Goal: Register for event/course

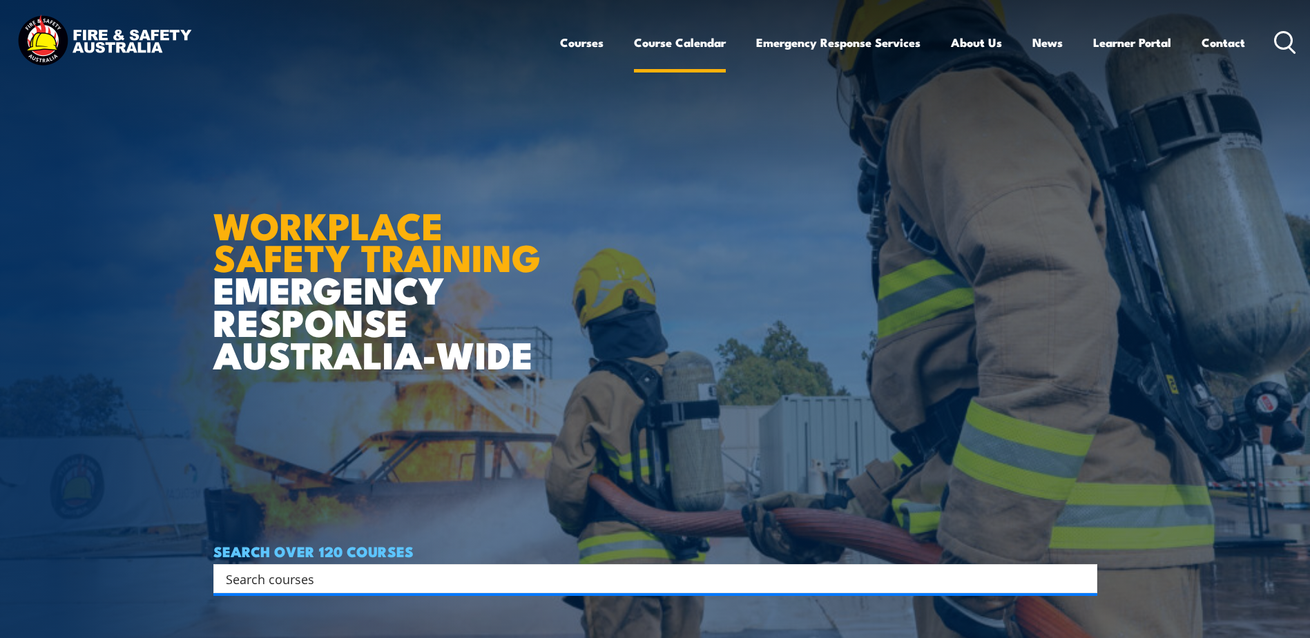
click at [678, 46] on link "Course Calendar" at bounding box center [680, 42] width 92 height 37
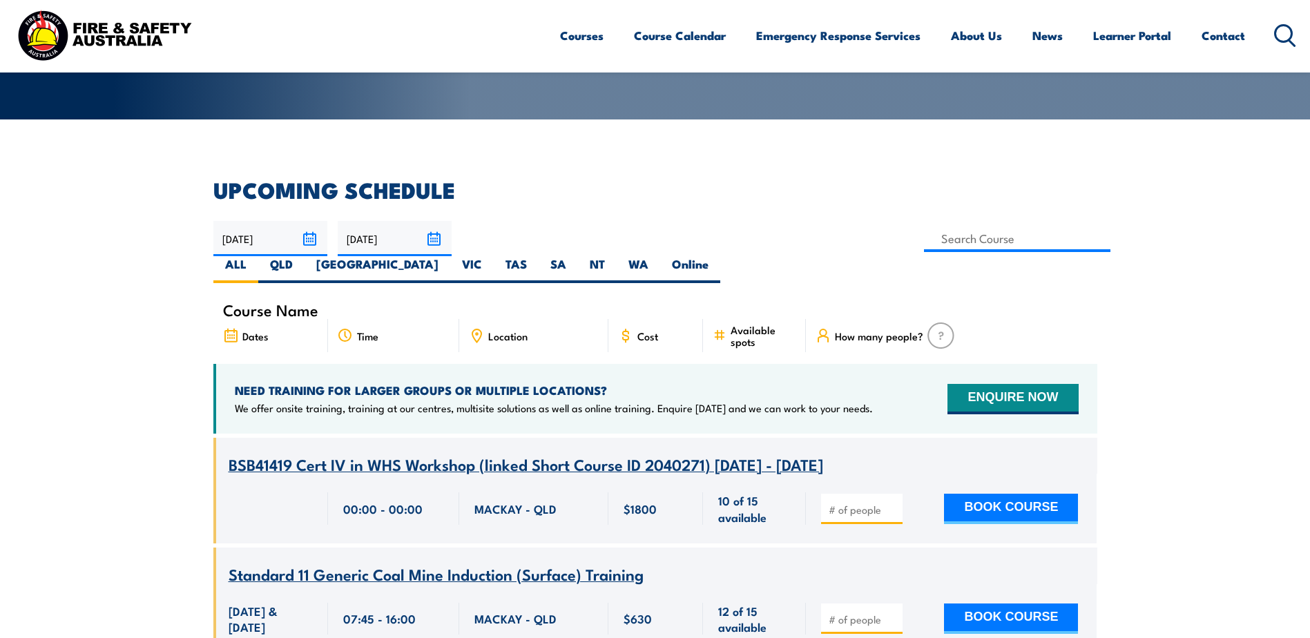
click at [372, 300] on div "Course Name" at bounding box center [655, 309] width 884 height 19
click at [298, 304] on span "Course Name" at bounding box center [270, 310] width 95 height 12
click at [660, 256] on label "WA" at bounding box center [639, 269] width 44 height 27
click at [658, 256] on input "WA" at bounding box center [653, 260] width 9 height 9
radio input "true"
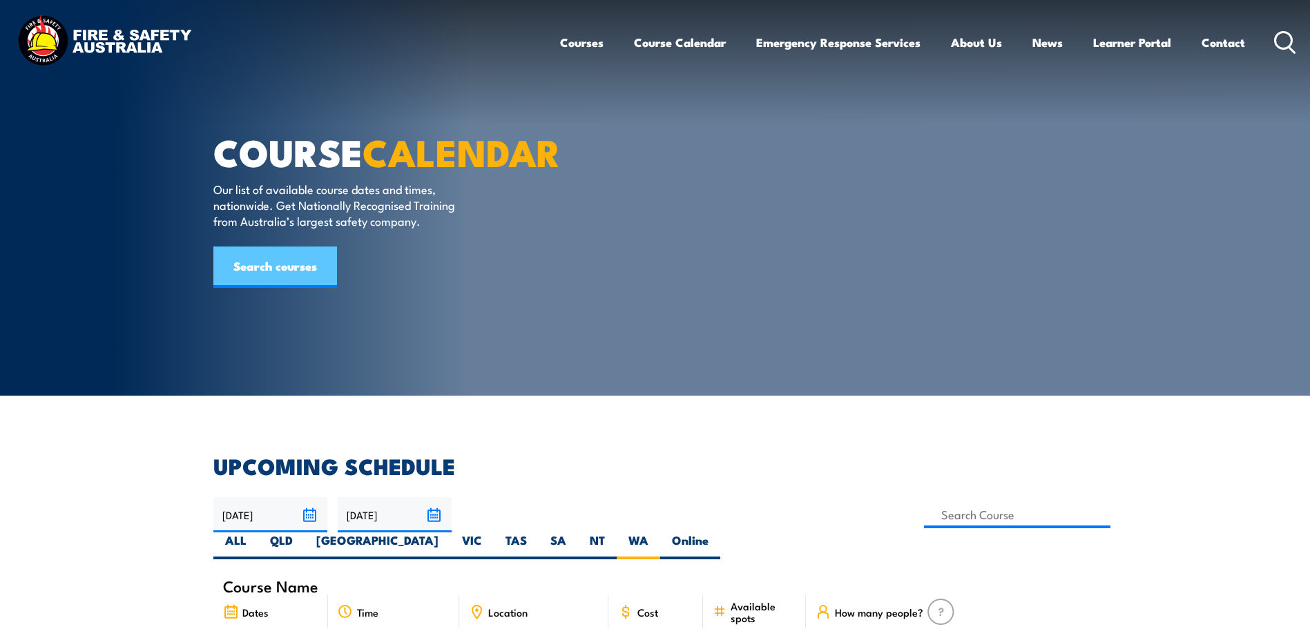
click at [253, 288] on link "Search courses" at bounding box center [275, 267] width 124 height 41
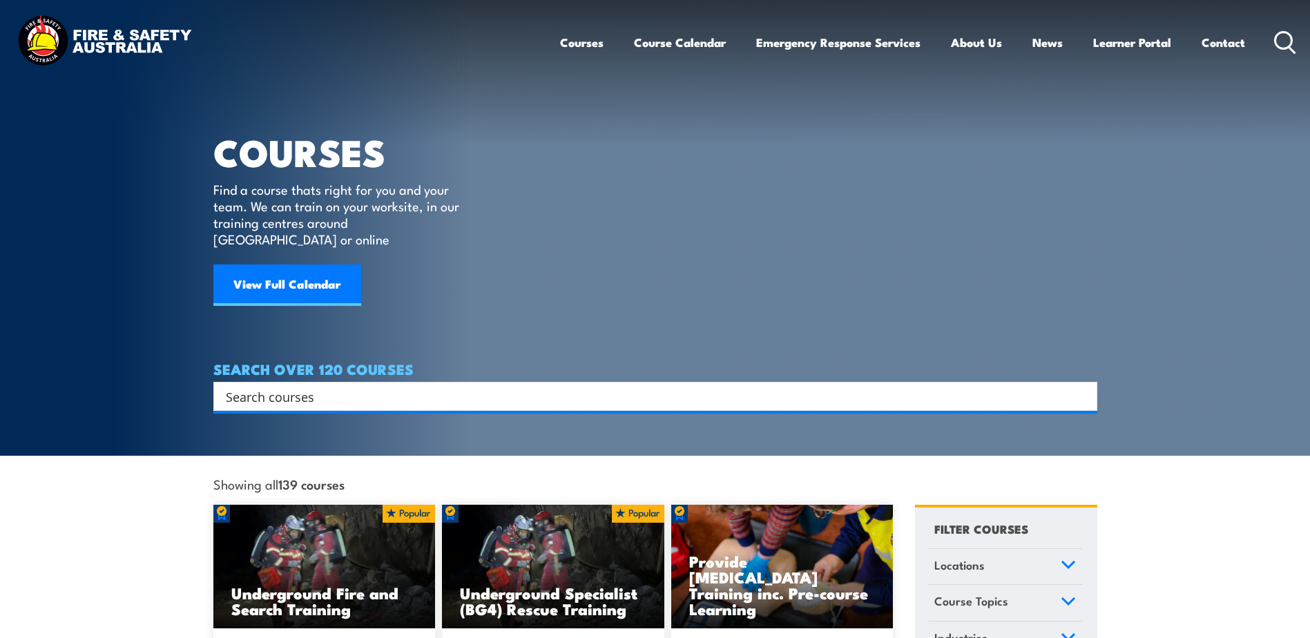
click at [331, 386] on input "Search input" at bounding box center [646, 396] width 841 height 21
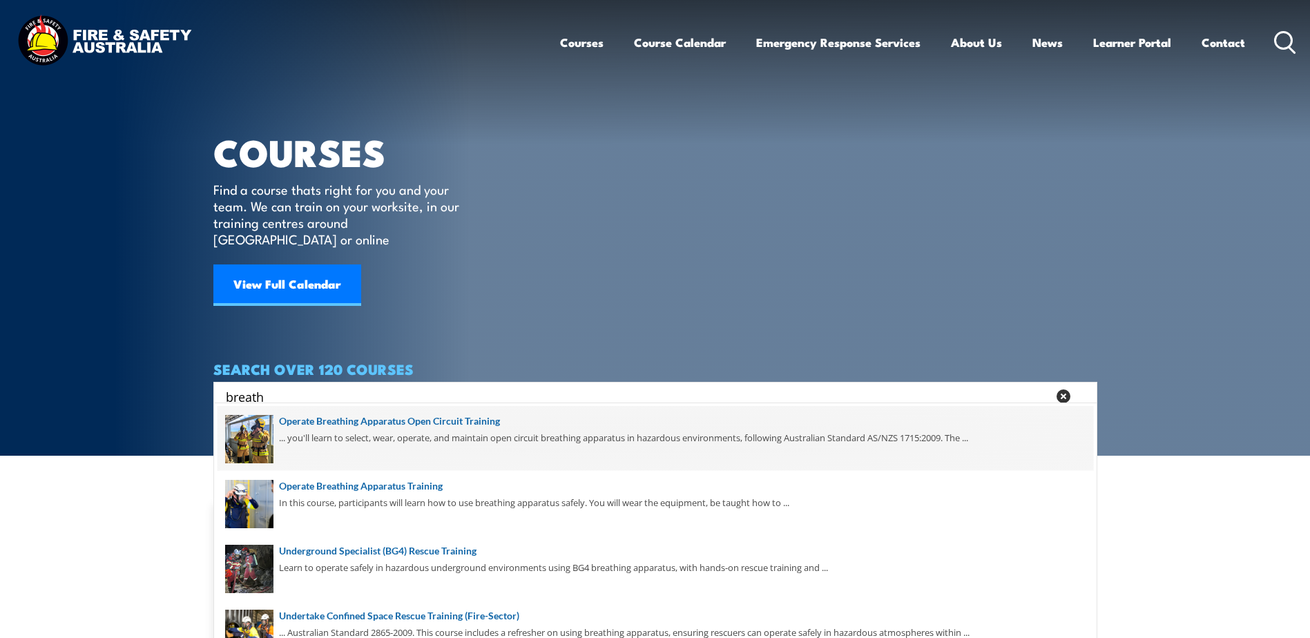
type input "breath"
click at [341, 420] on span at bounding box center [656, 438] width 876 height 65
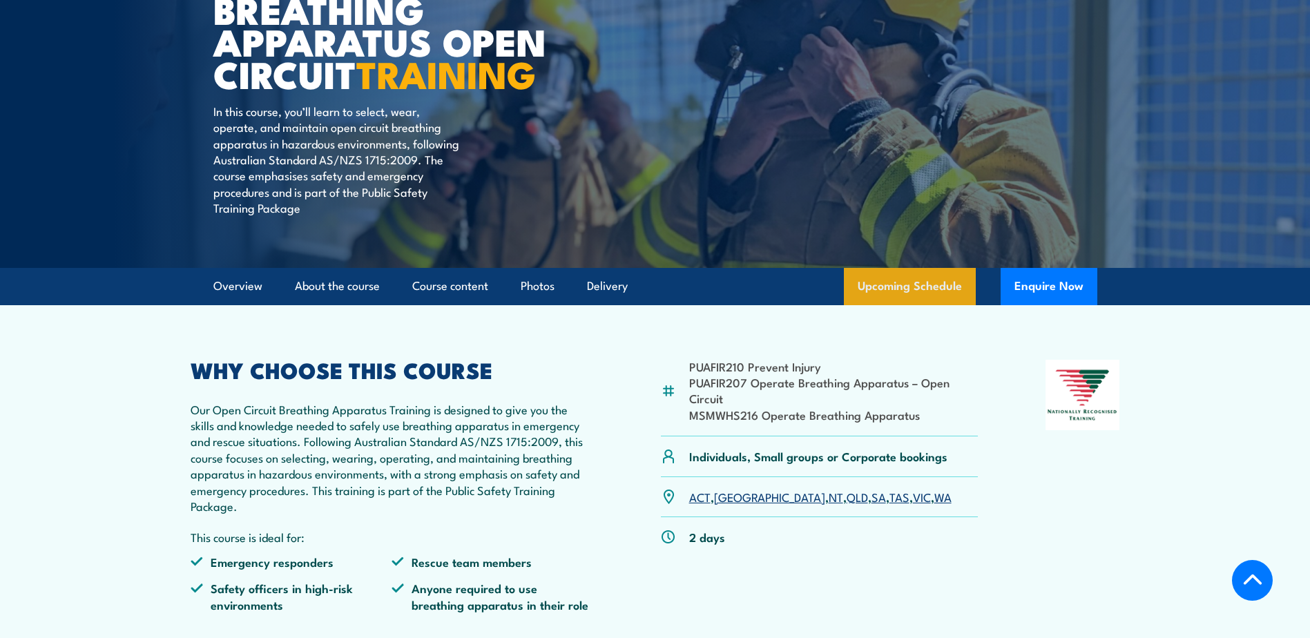
click at [907, 291] on link "Upcoming Schedule" at bounding box center [910, 286] width 132 height 37
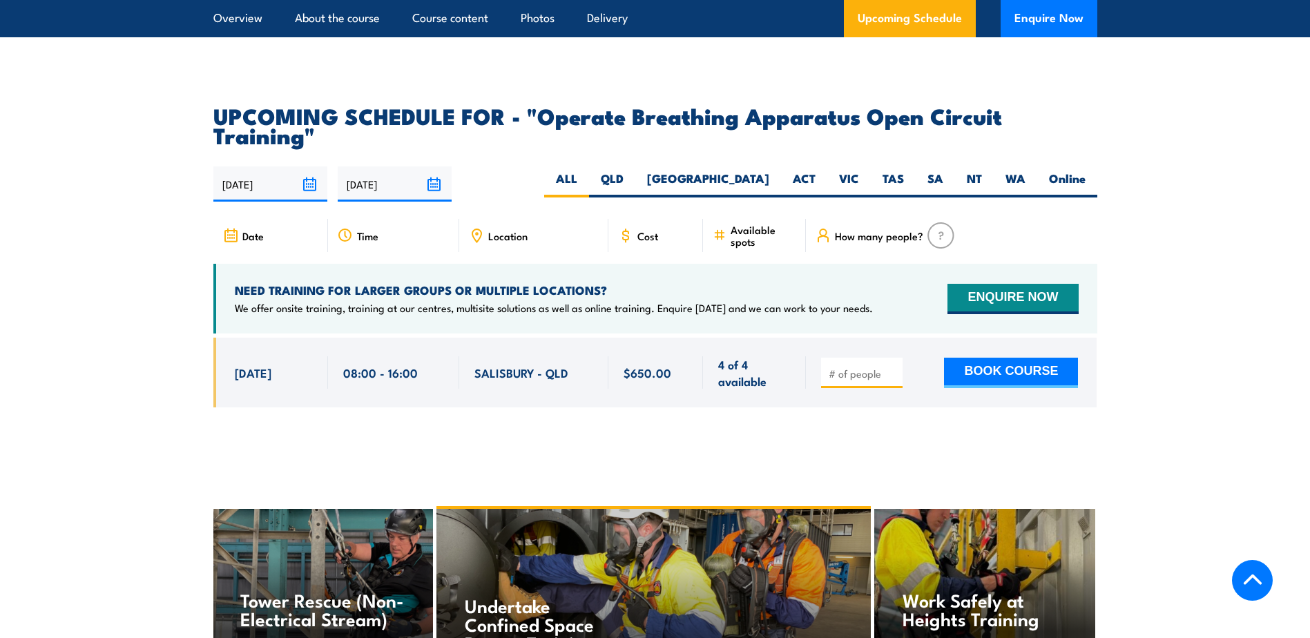
scroll to position [2338, 0]
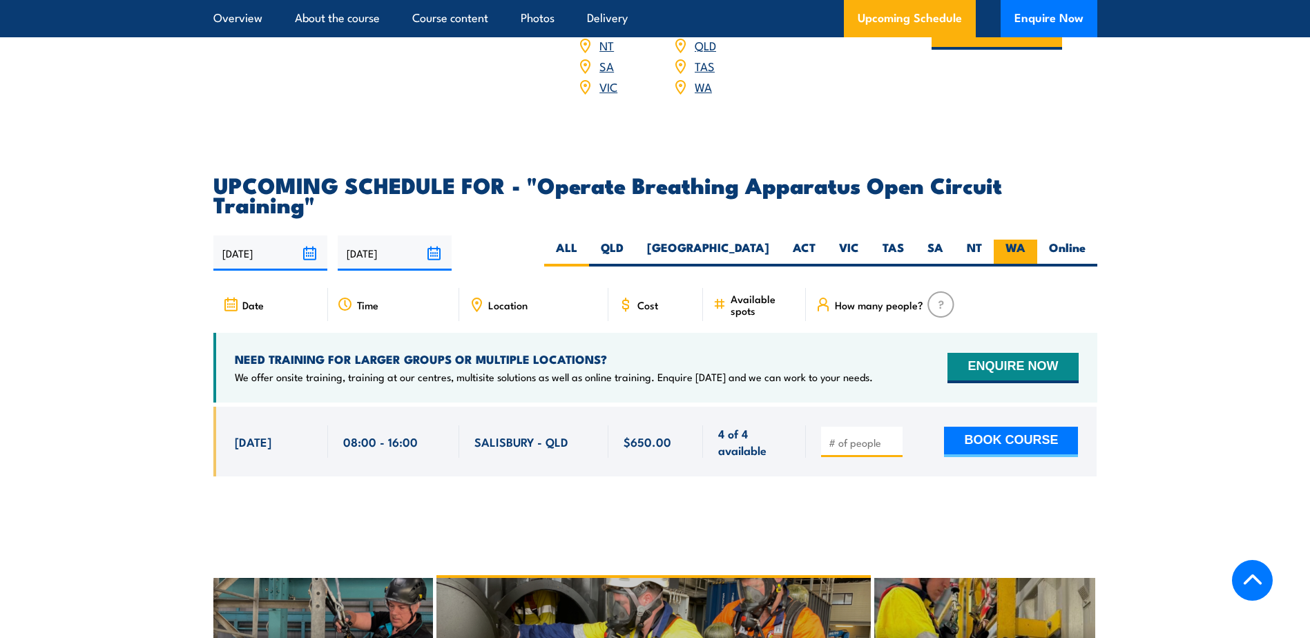
click at [1020, 240] on label "WA" at bounding box center [1016, 253] width 44 height 27
click at [1026, 240] on input "WA" at bounding box center [1030, 244] width 9 height 9
radio input "true"
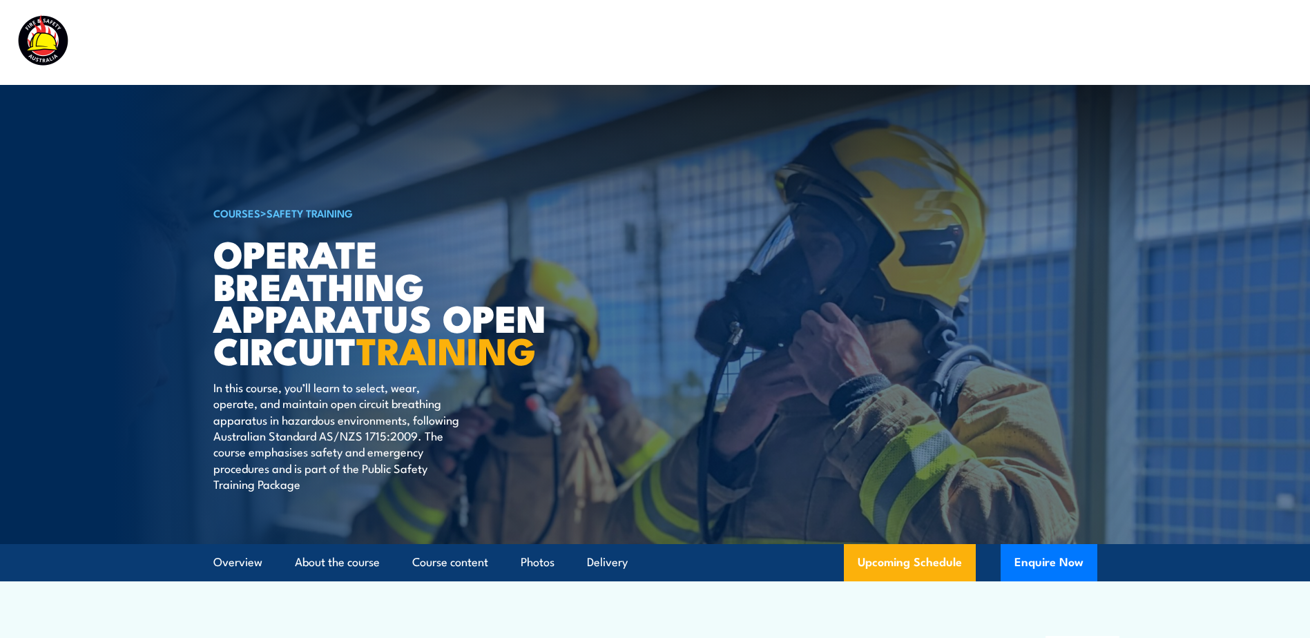
click at [291, 213] on link "Safety Training" at bounding box center [310, 212] width 86 height 15
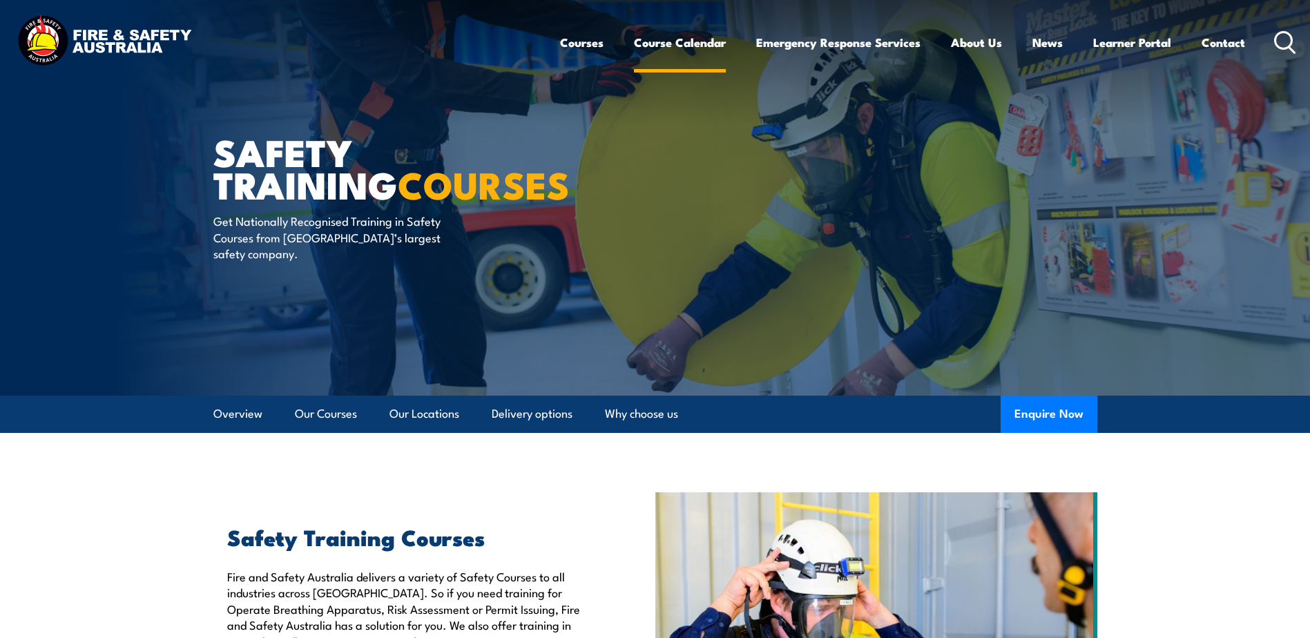
click at [691, 52] on link "Course Calendar" at bounding box center [680, 42] width 92 height 37
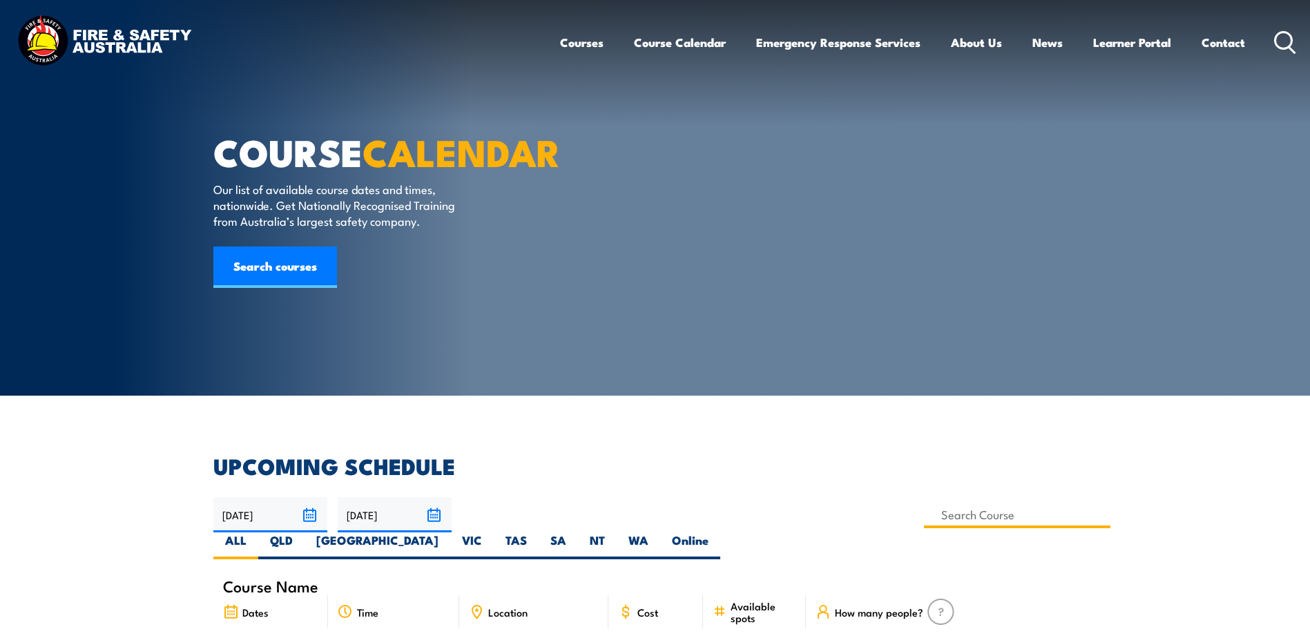
click at [924, 515] on input at bounding box center [1017, 514] width 187 height 27
type input "Undertake Road Crash Rescue Training"
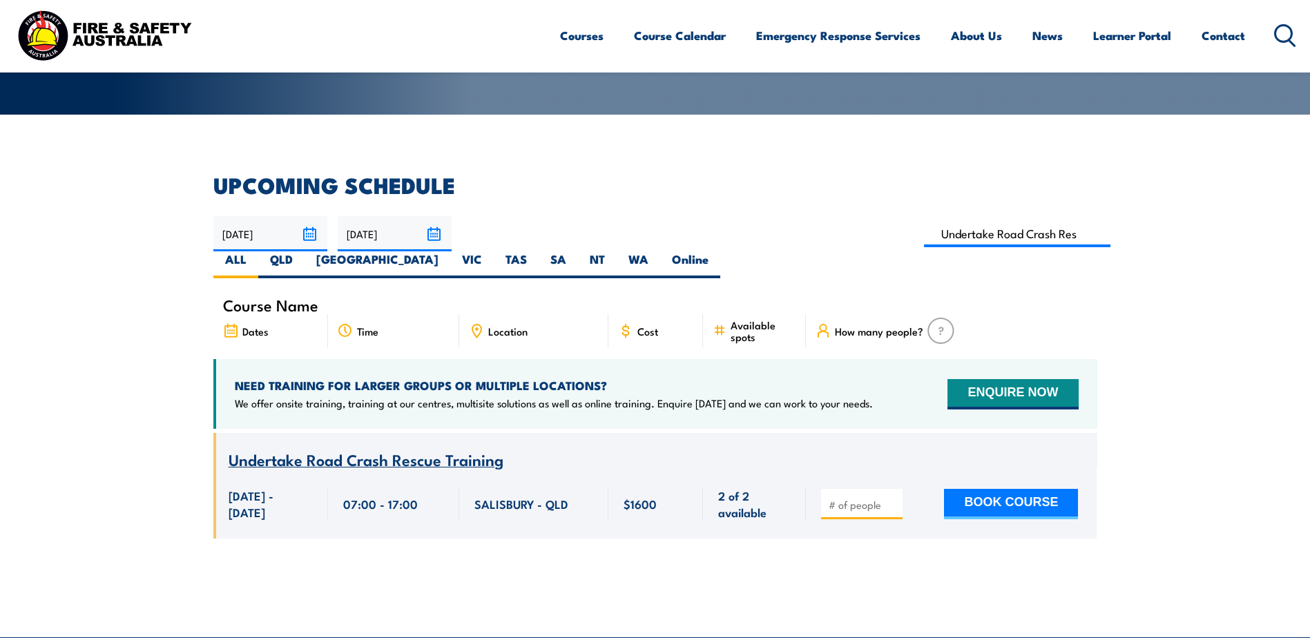
scroll to position [249, 0]
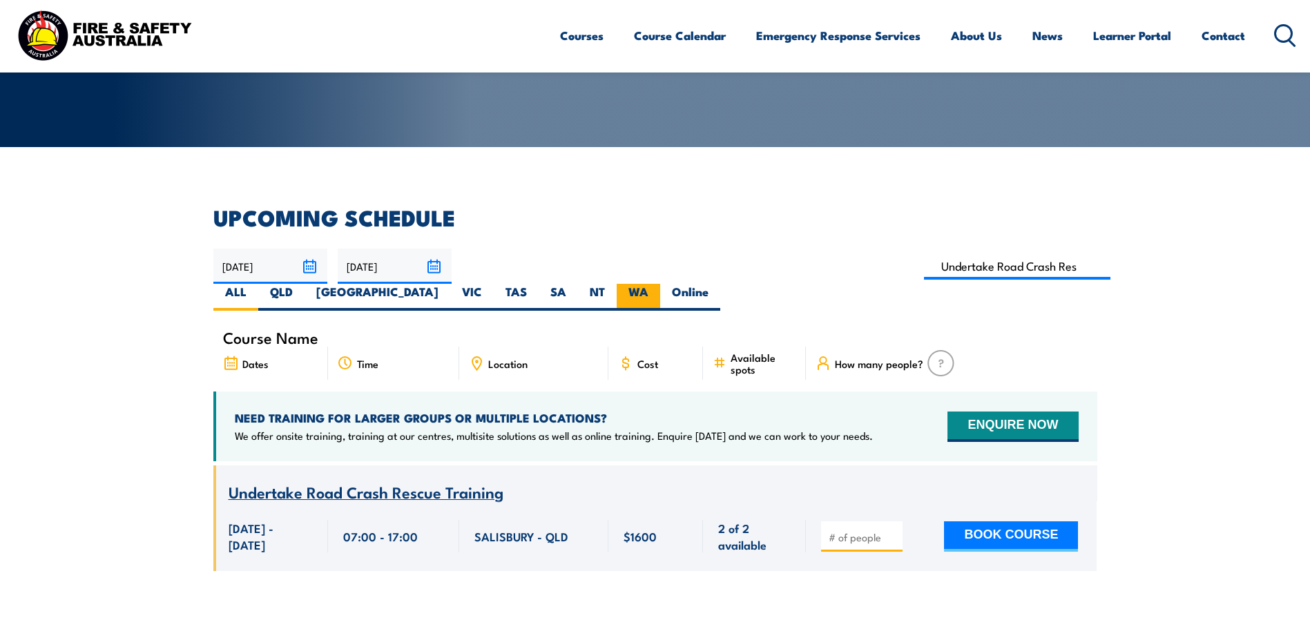
click at [660, 284] on label "WA" at bounding box center [639, 297] width 44 height 27
click at [658, 284] on input "WA" at bounding box center [653, 288] width 9 height 9
radio input "true"
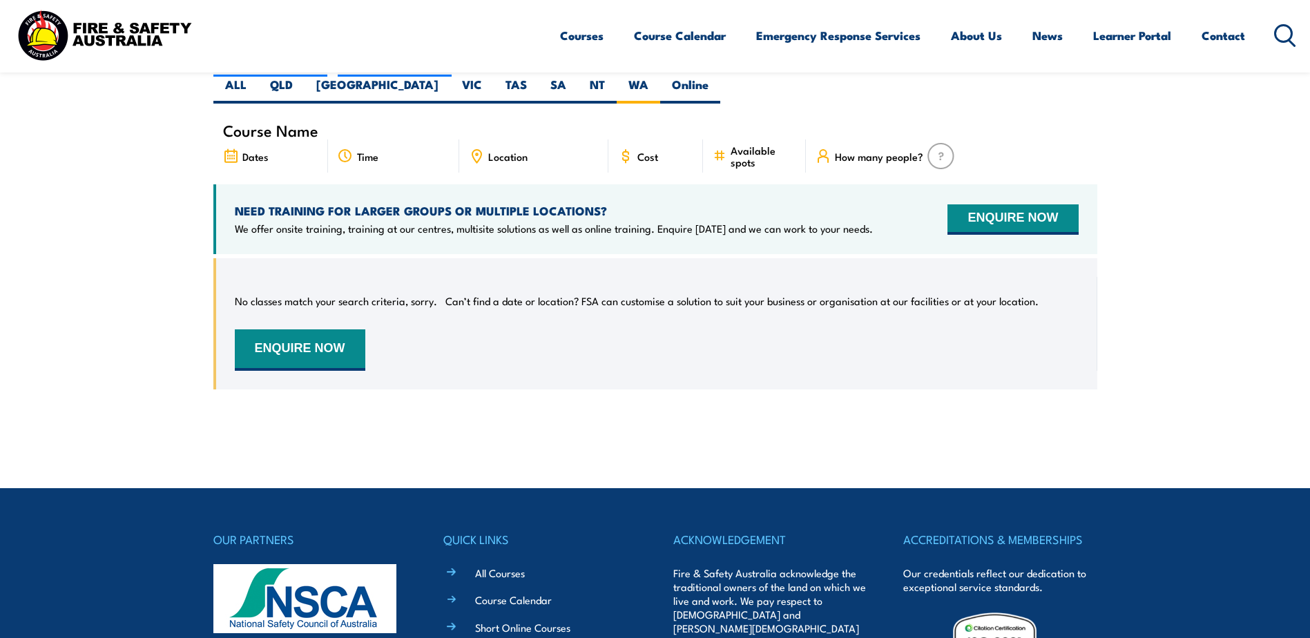
scroll to position [180, 0]
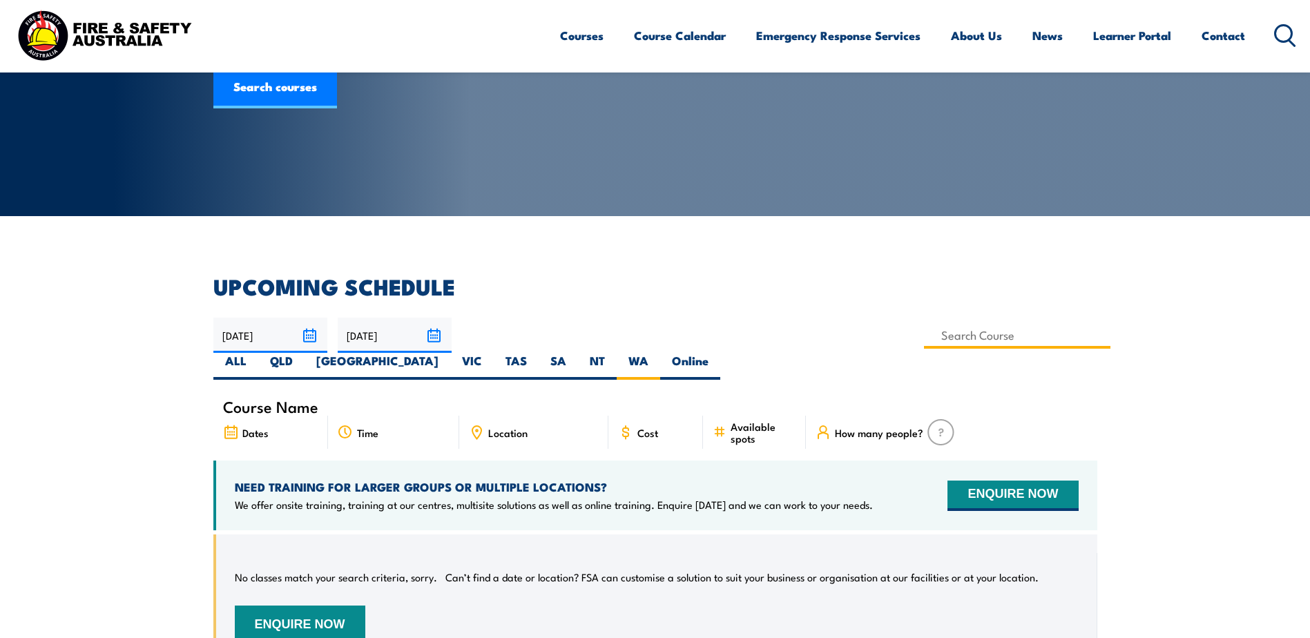
click at [924, 339] on input at bounding box center [1017, 335] width 187 height 27
type input "Undertake Road Crash Rescue Training"
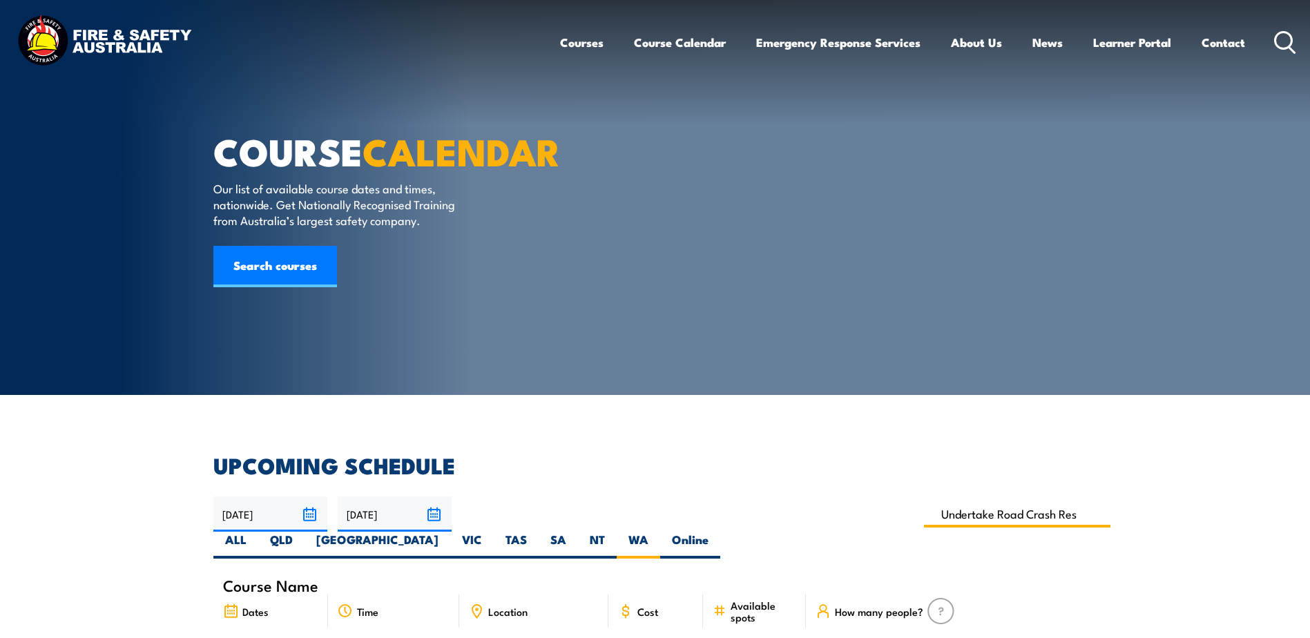
scroll to position [0, 0]
click at [924, 516] on input "Undertake Road Crash Rescue Training" at bounding box center [1017, 514] width 187 height 27
click at [924, 517] on input "Undertake Road Crash Rescue Training" at bounding box center [1017, 514] width 187 height 27
click at [924, 515] on input "Undertake Road Crash Rescue Training" at bounding box center [1017, 514] width 187 height 27
click at [924, 516] on input "Undertake Road Crash Rescue Training" at bounding box center [1017, 514] width 187 height 27
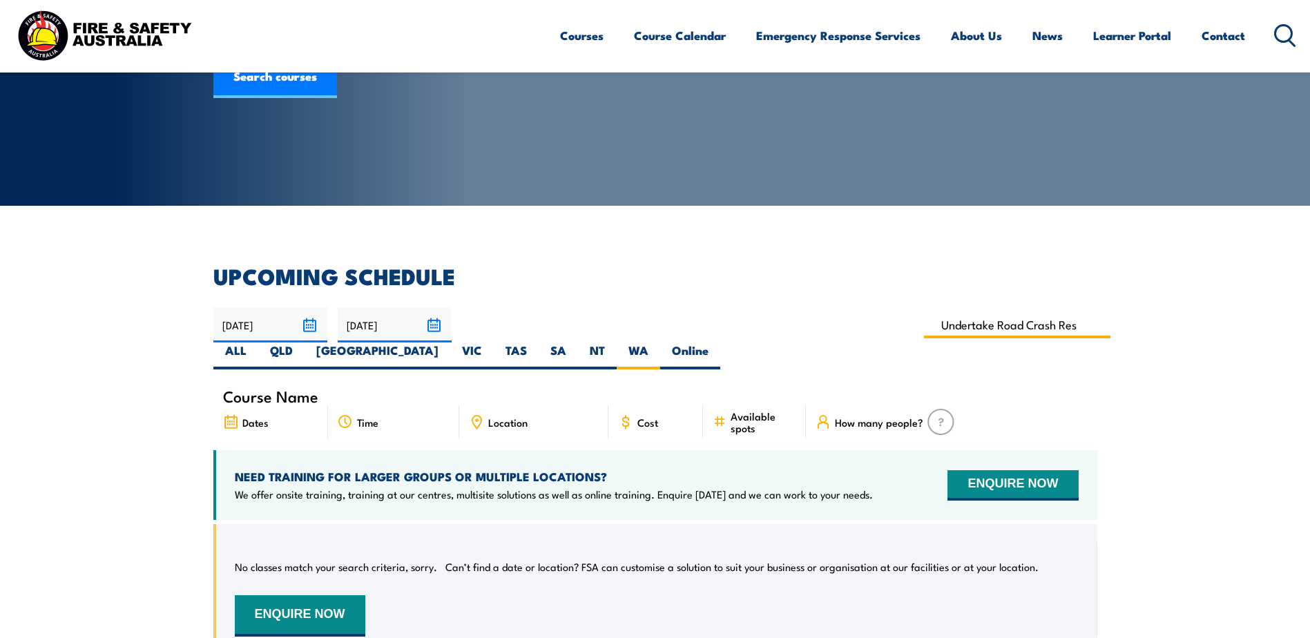
scroll to position [207, 0]
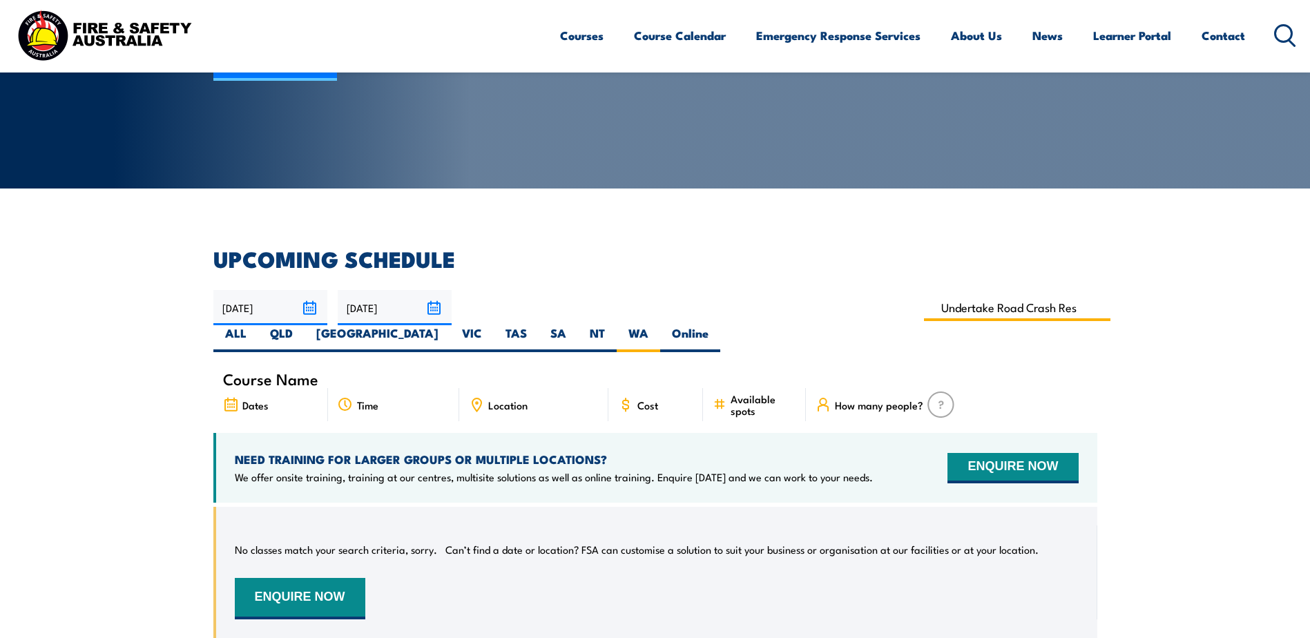
click at [924, 307] on input "Undertake Road Crash Rescue Training" at bounding box center [1017, 307] width 187 height 27
click at [924, 310] on input "Undertake Road Crash Rescue Training" at bounding box center [1017, 307] width 187 height 27
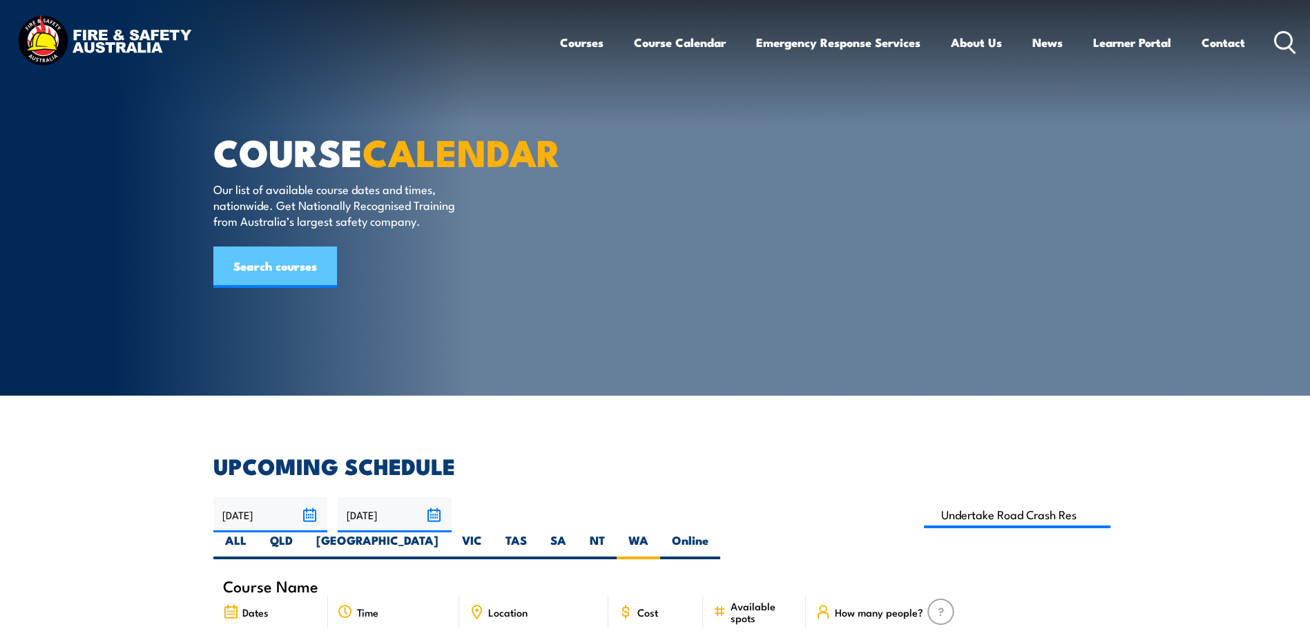
click at [292, 288] on link "Search courses" at bounding box center [275, 267] width 124 height 41
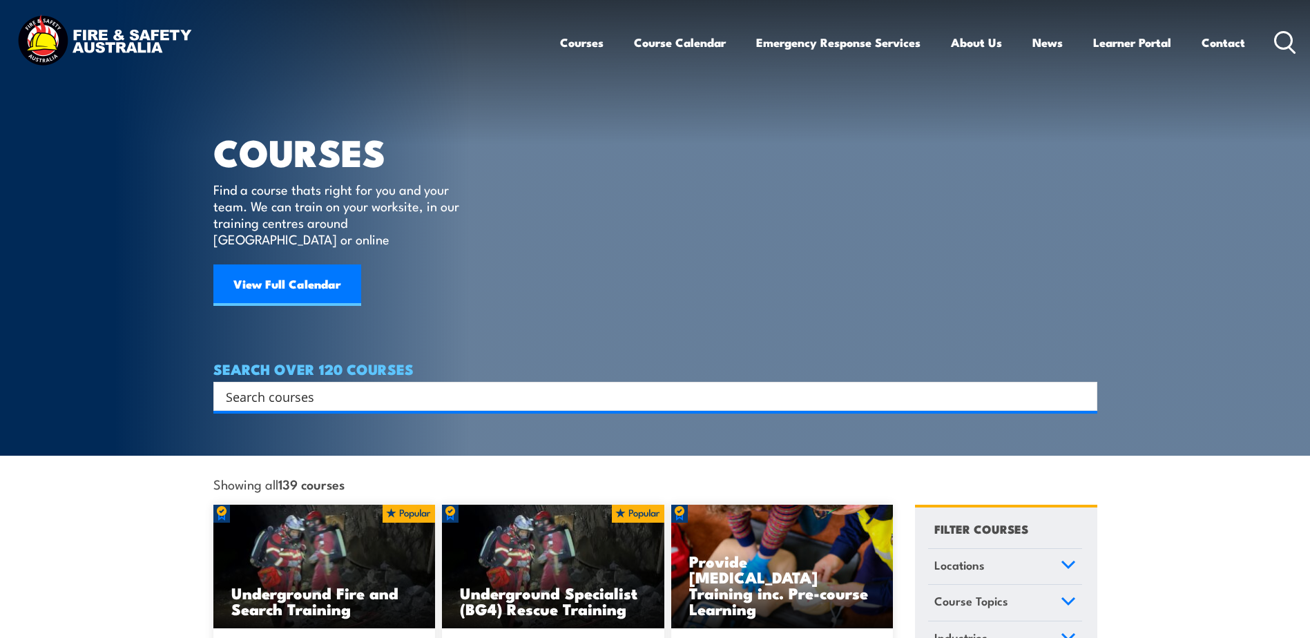
click at [546, 386] on input "Search input" at bounding box center [646, 396] width 841 height 21
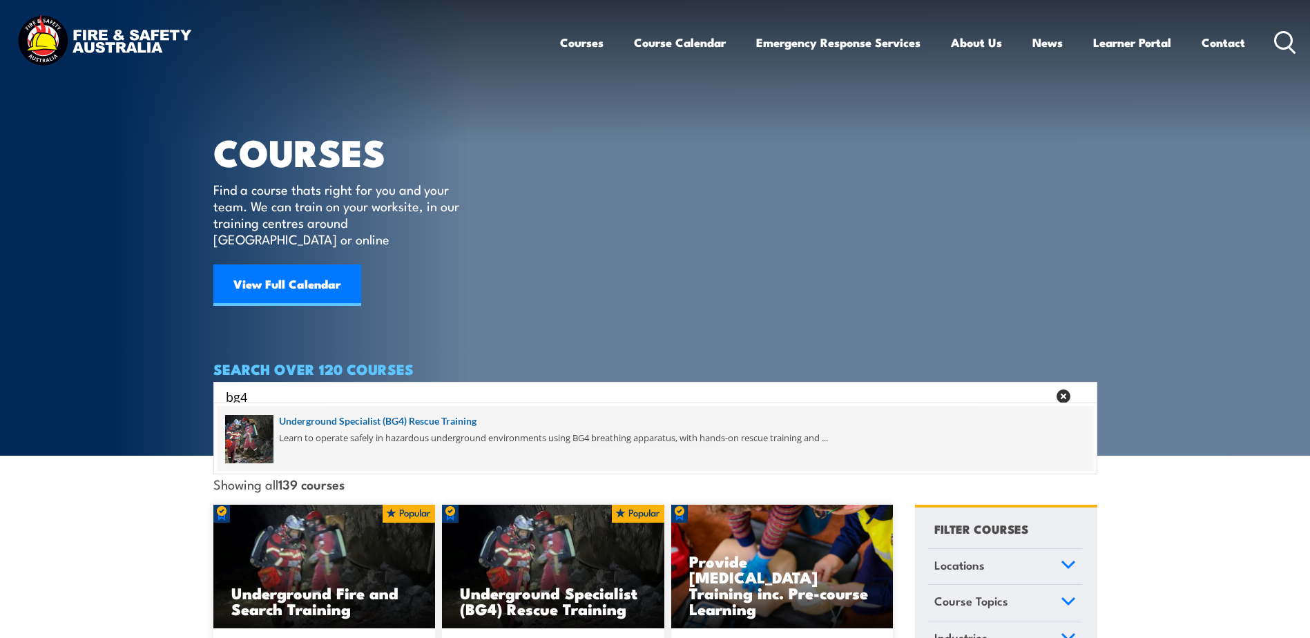
type input "bg4"
click at [390, 417] on span at bounding box center [656, 438] width 876 height 65
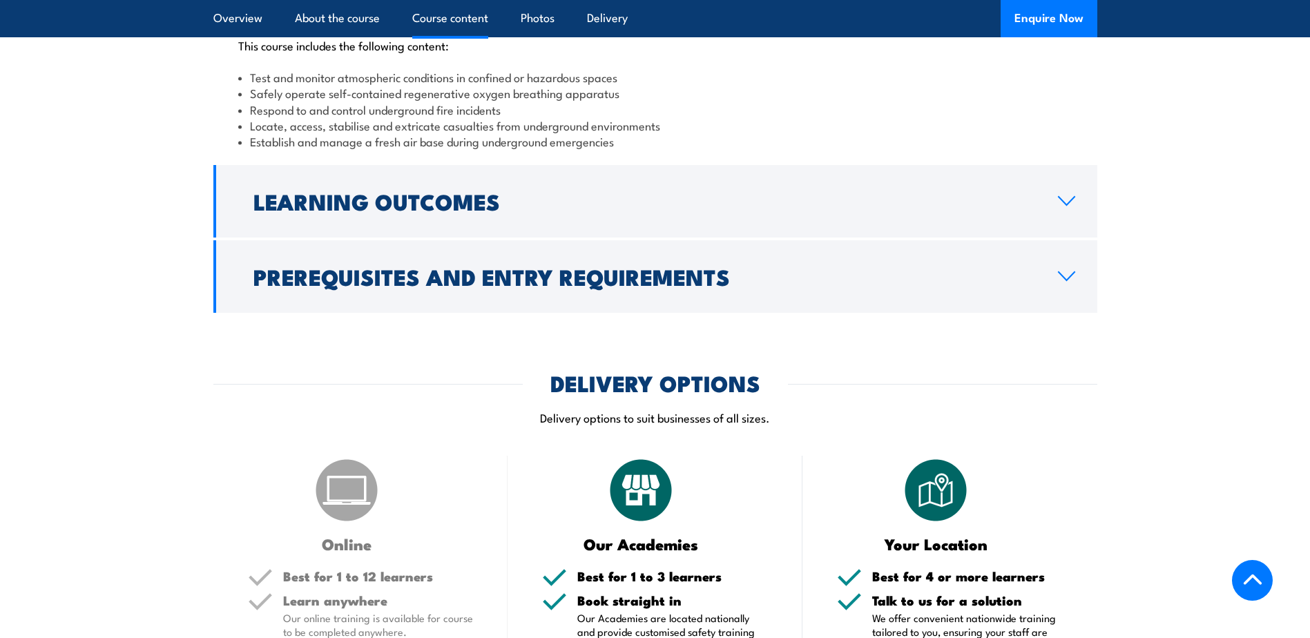
scroll to position [1312, 0]
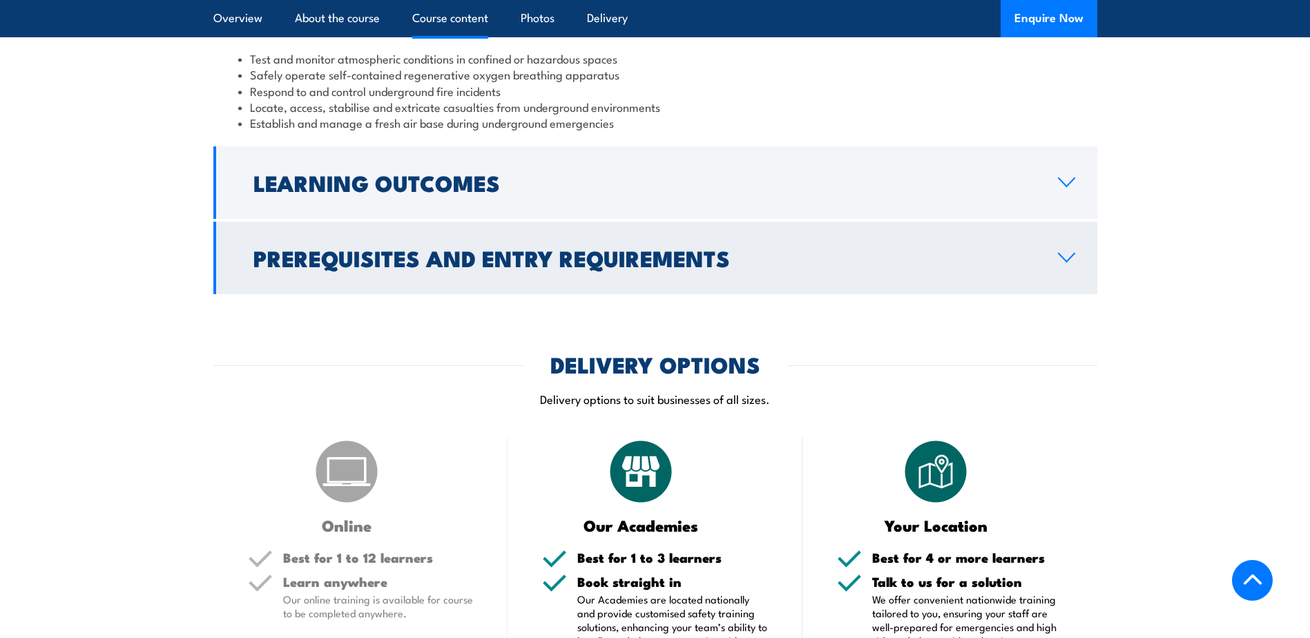
click at [1073, 222] on link "Prerequisites and Entry Requirements" at bounding box center [655, 258] width 884 height 73
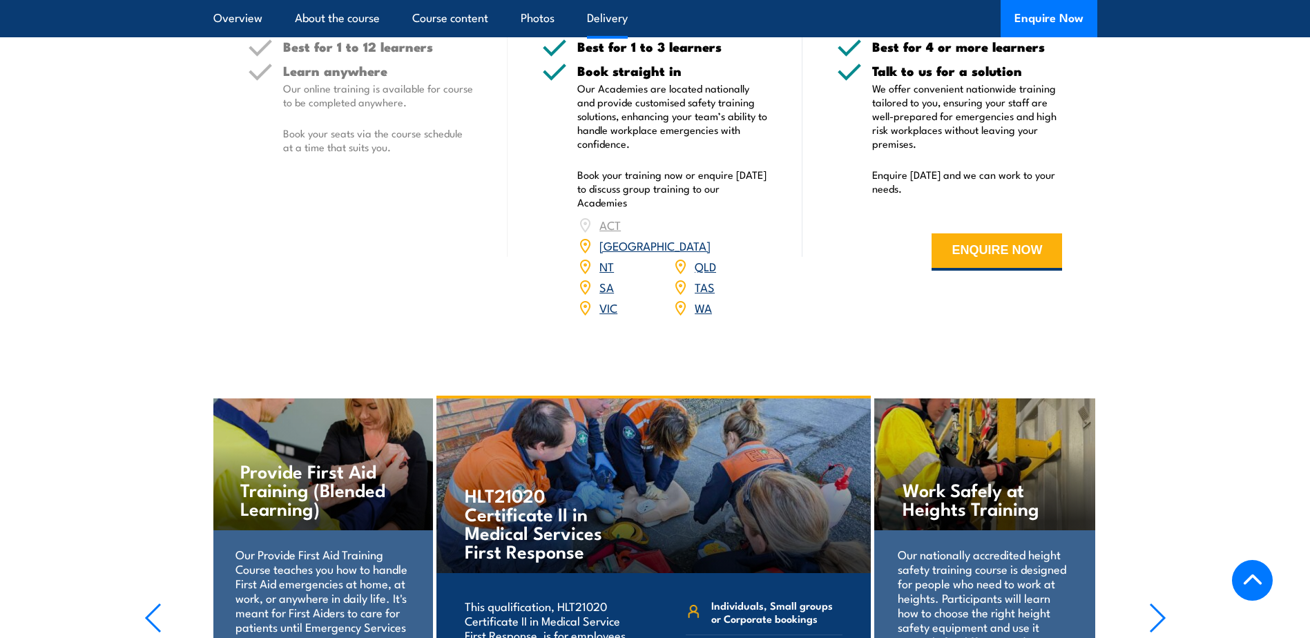
scroll to position [1962, 0]
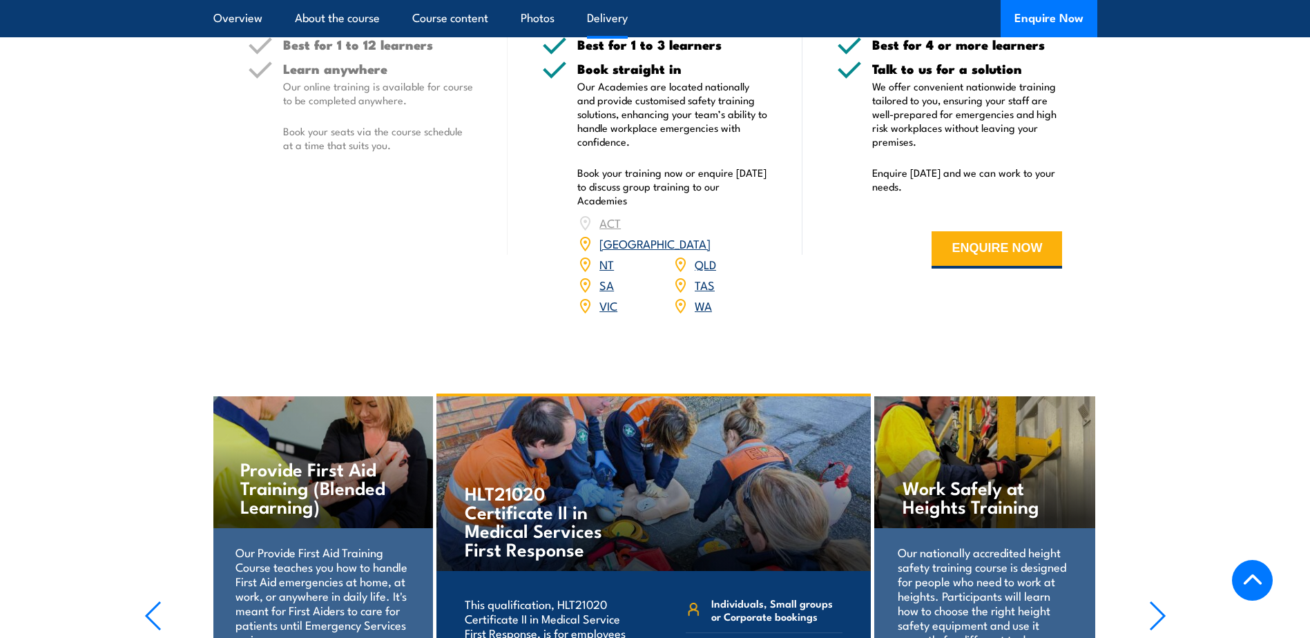
click at [705, 297] on link "WA" at bounding box center [703, 305] width 17 height 17
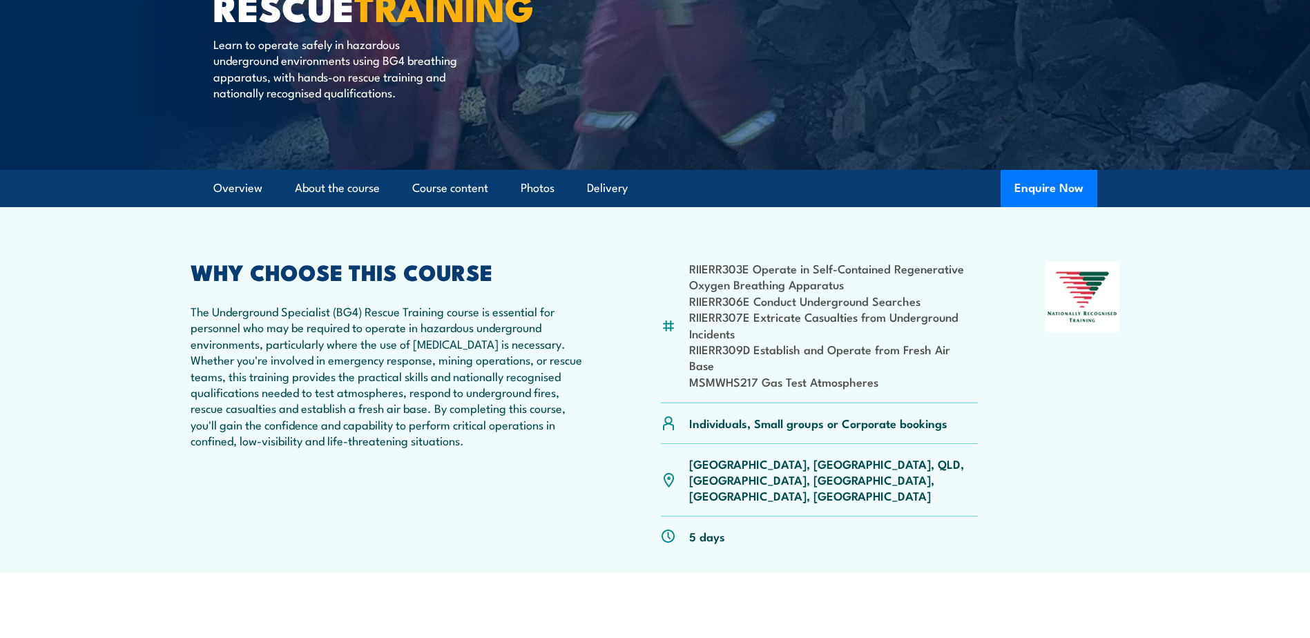
scroll to position [207, 0]
